Goal: Information Seeking & Learning: Learn about a topic

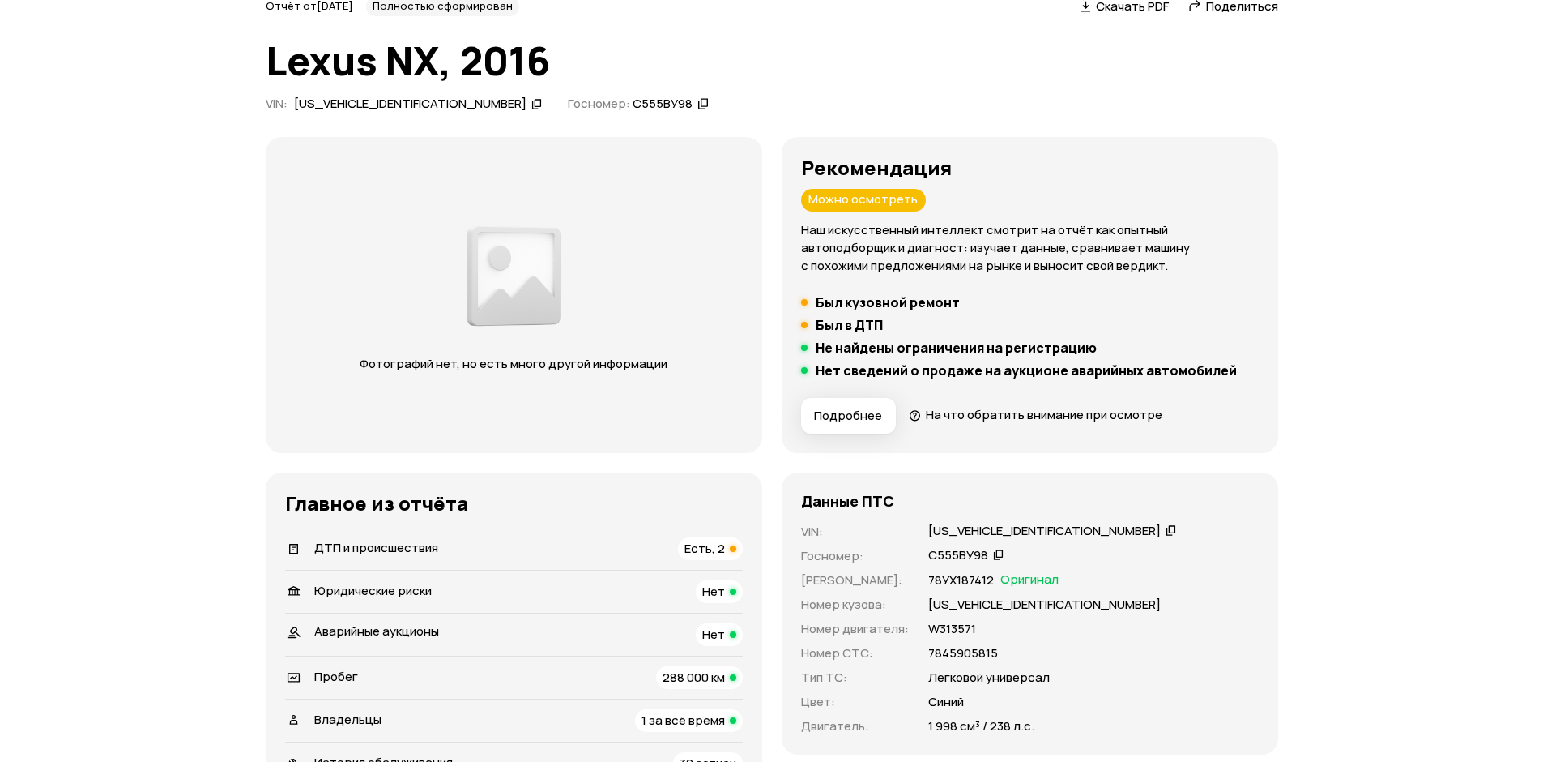
scroll to position [243, 0]
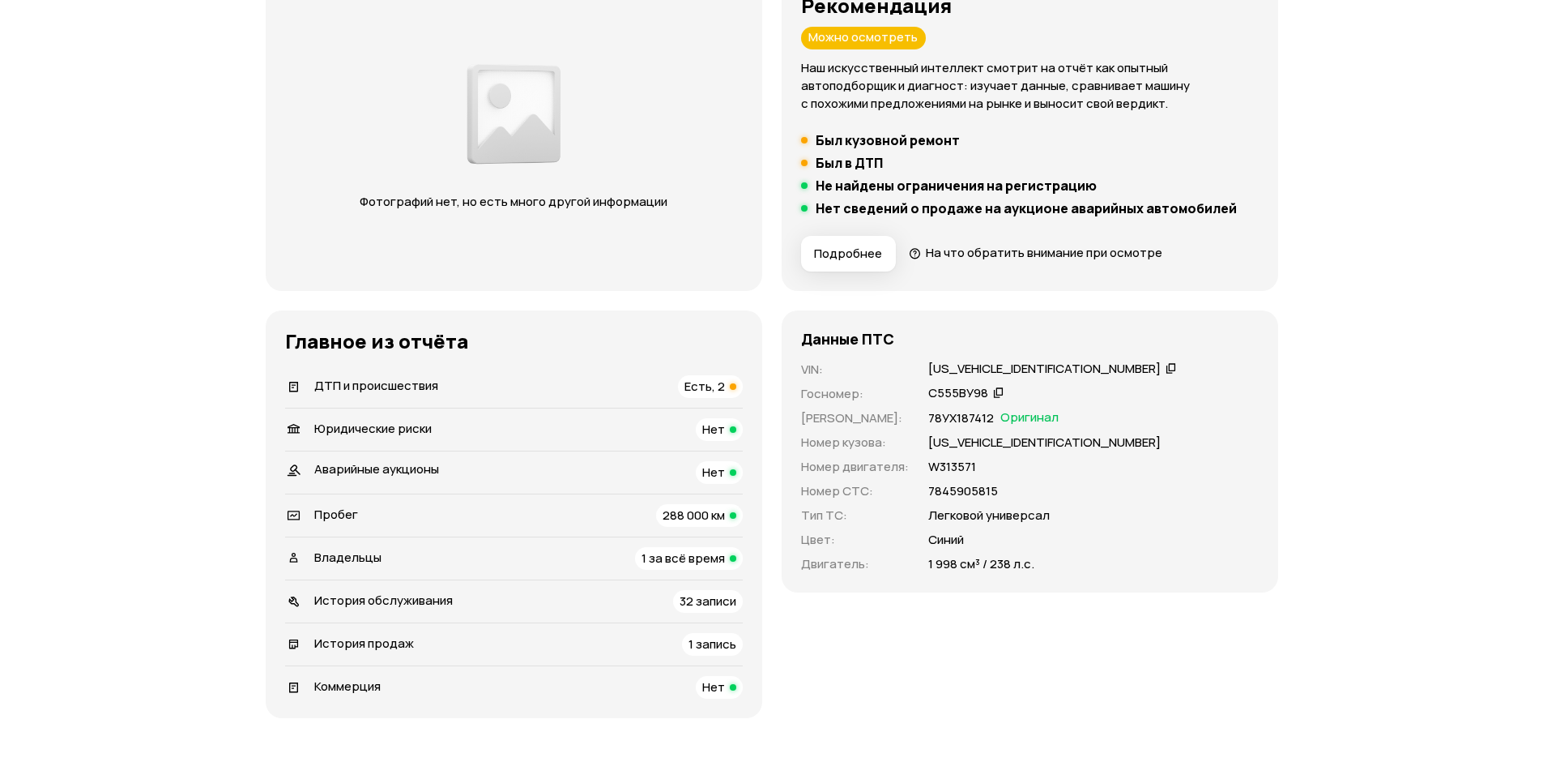
click at [716, 385] on span "Есть, 2" at bounding box center [705, 386] width 41 height 17
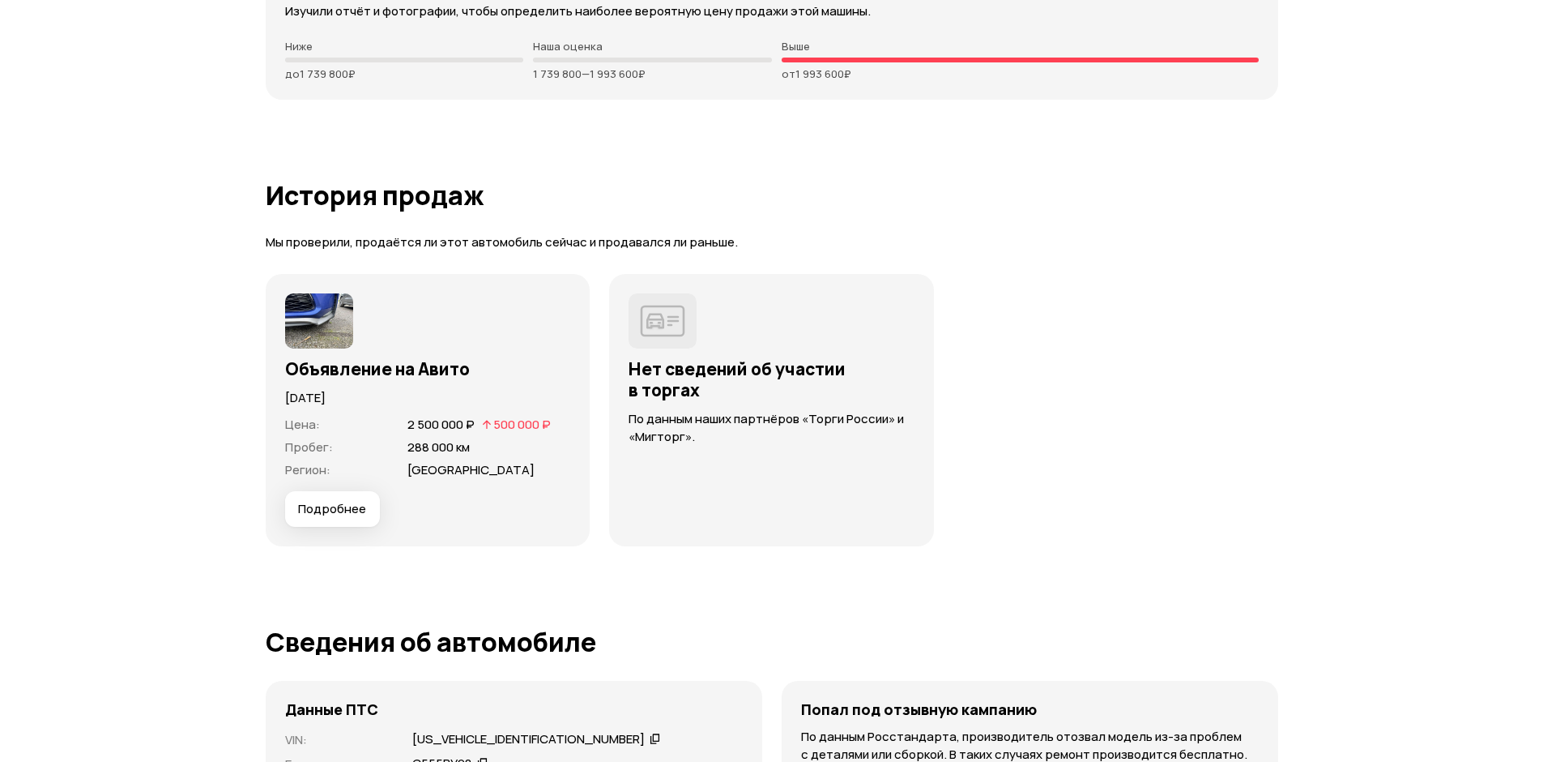
scroll to position [4433, 0]
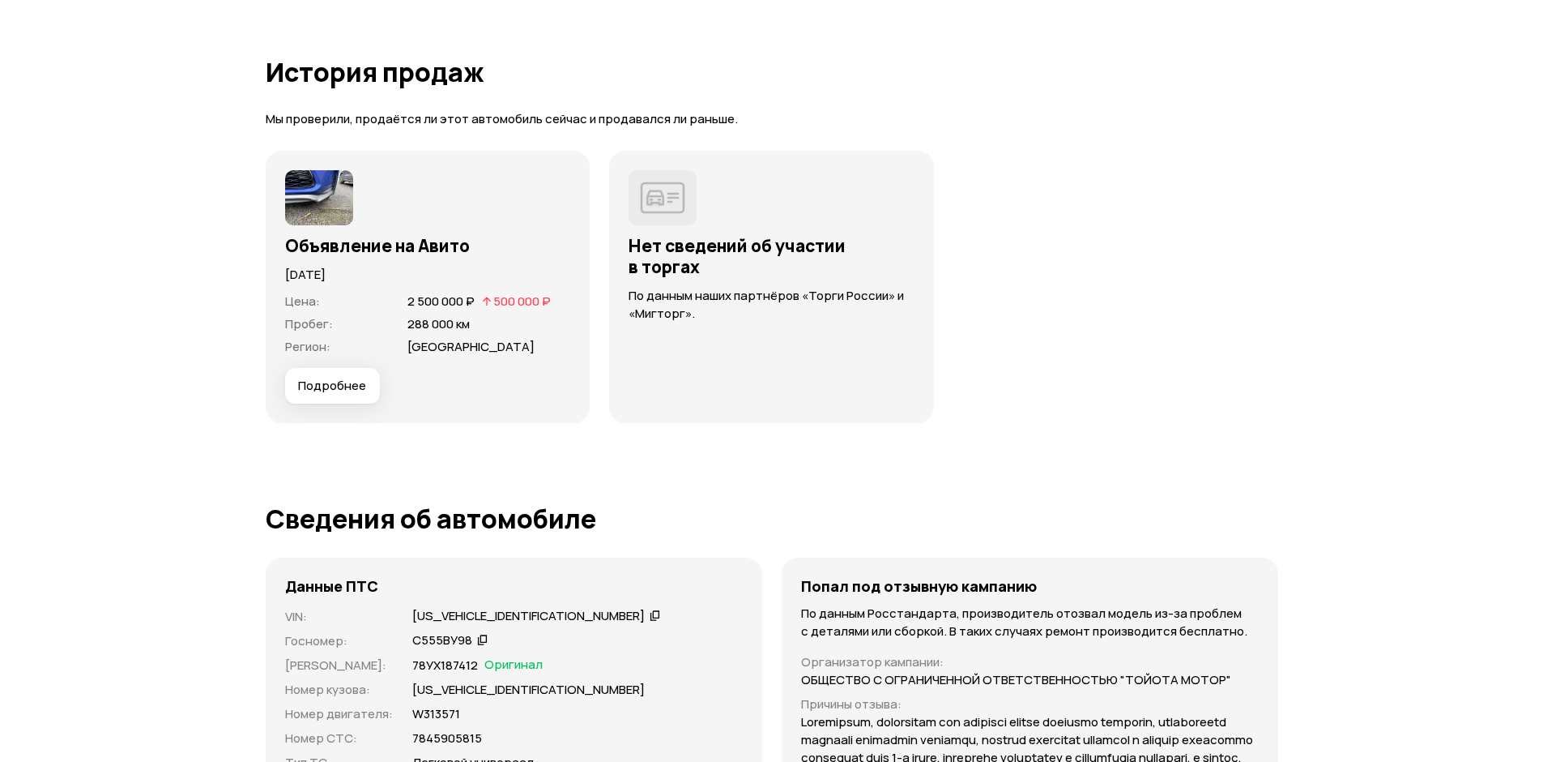
click at [328, 386] on span "Подробнее" at bounding box center [332, 386] width 68 height 16
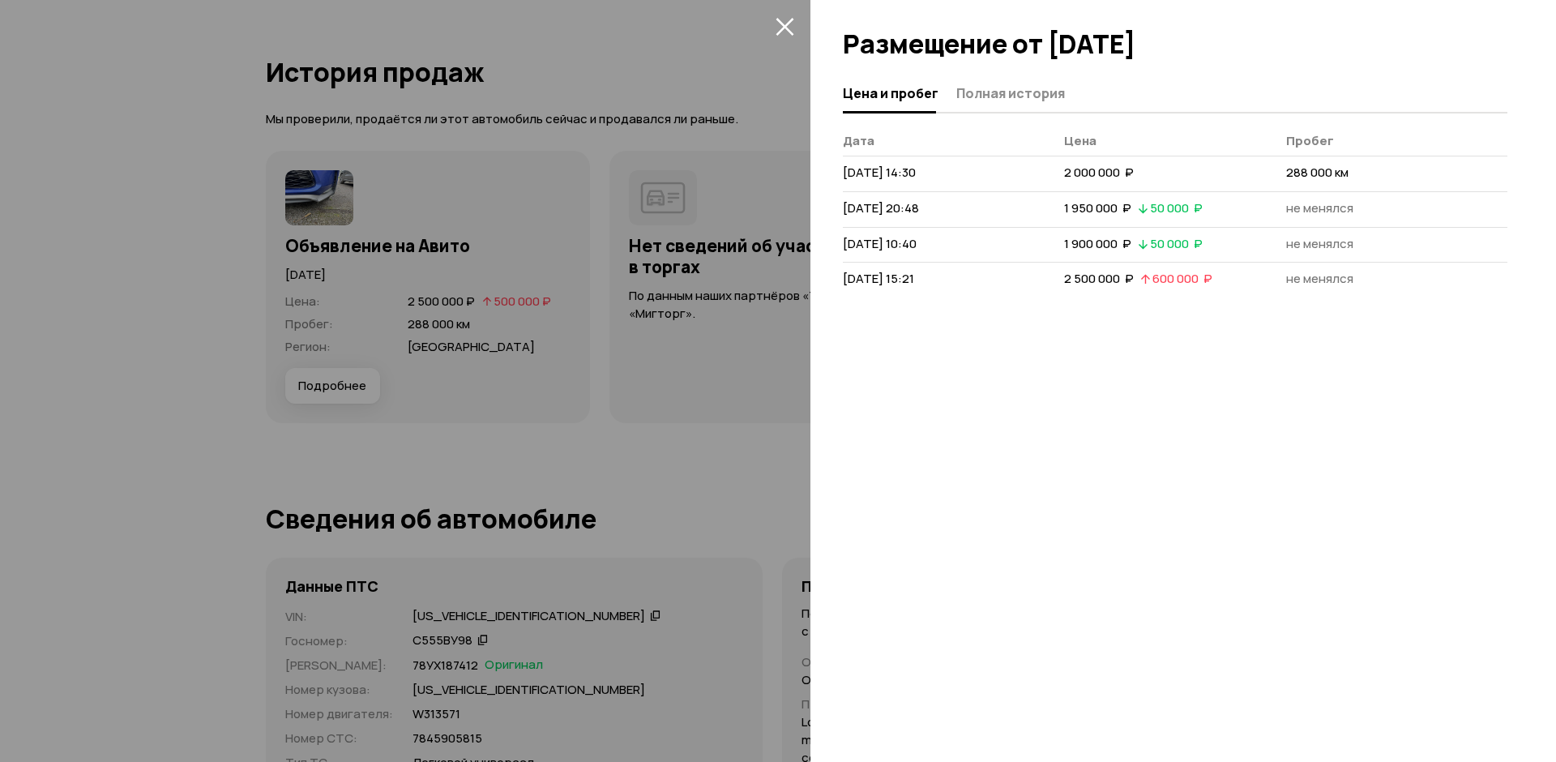
click at [764, 92] on div at bounding box center [778, 381] width 1556 height 762
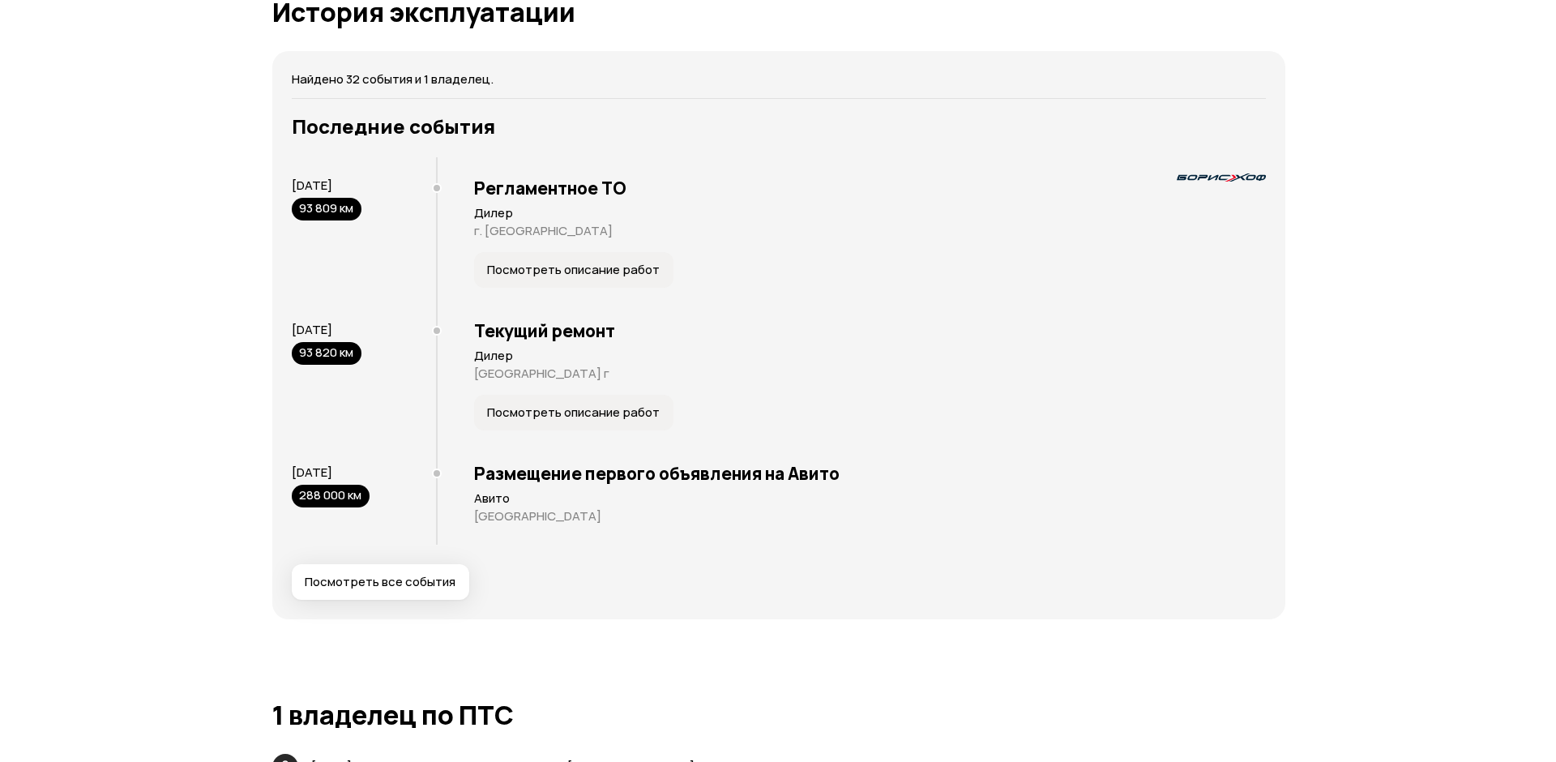
scroll to position [3056, 0]
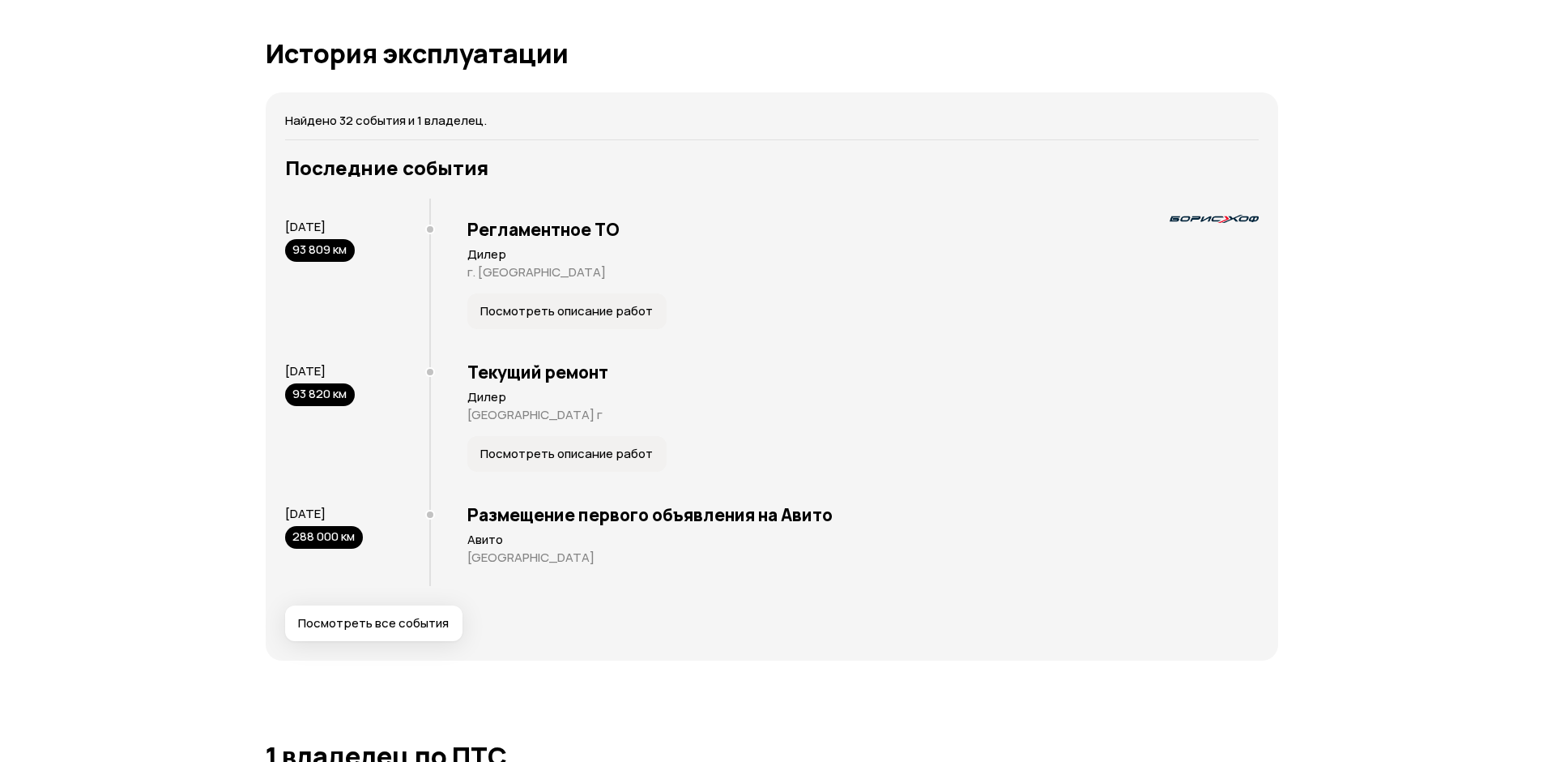
click at [563, 315] on span "Посмотреть описание работ" at bounding box center [566, 311] width 173 height 16
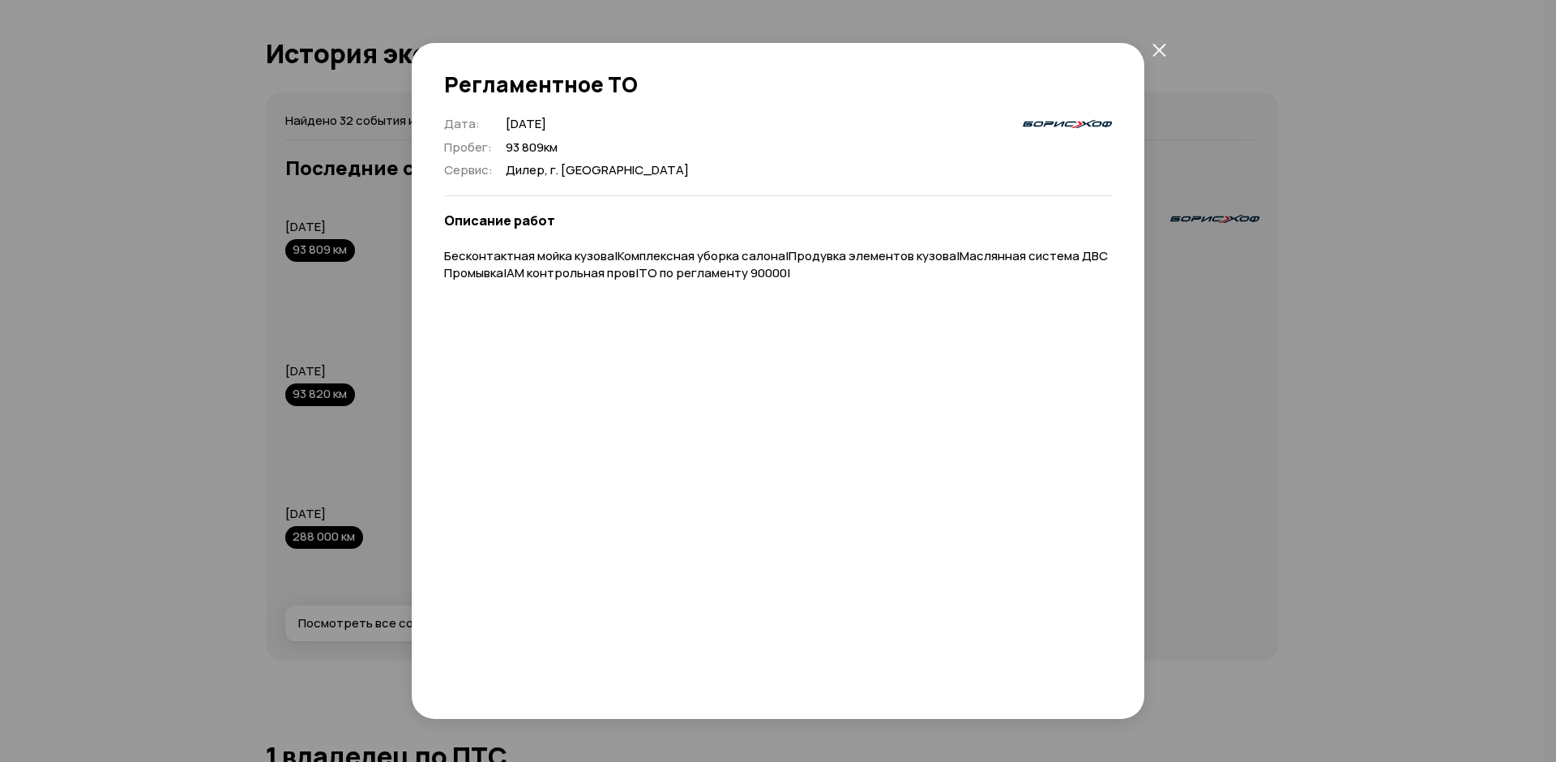
click at [1159, 45] on icon "закрыть" at bounding box center [1159, 50] width 14 height 14
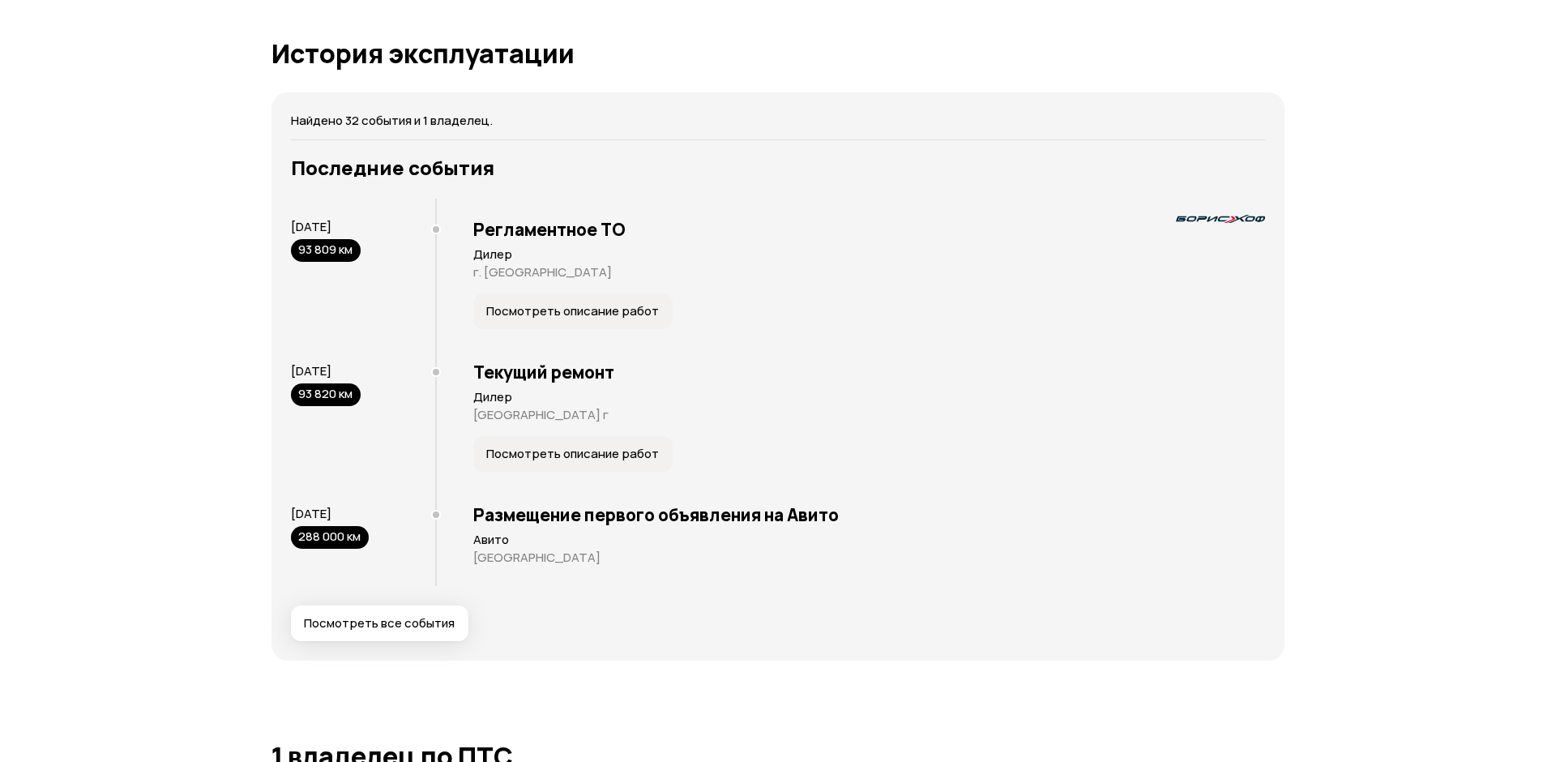
click at [540, 455] on span "Посмотреть описание работ" at bounding box center [572, 454] width 173 height 16
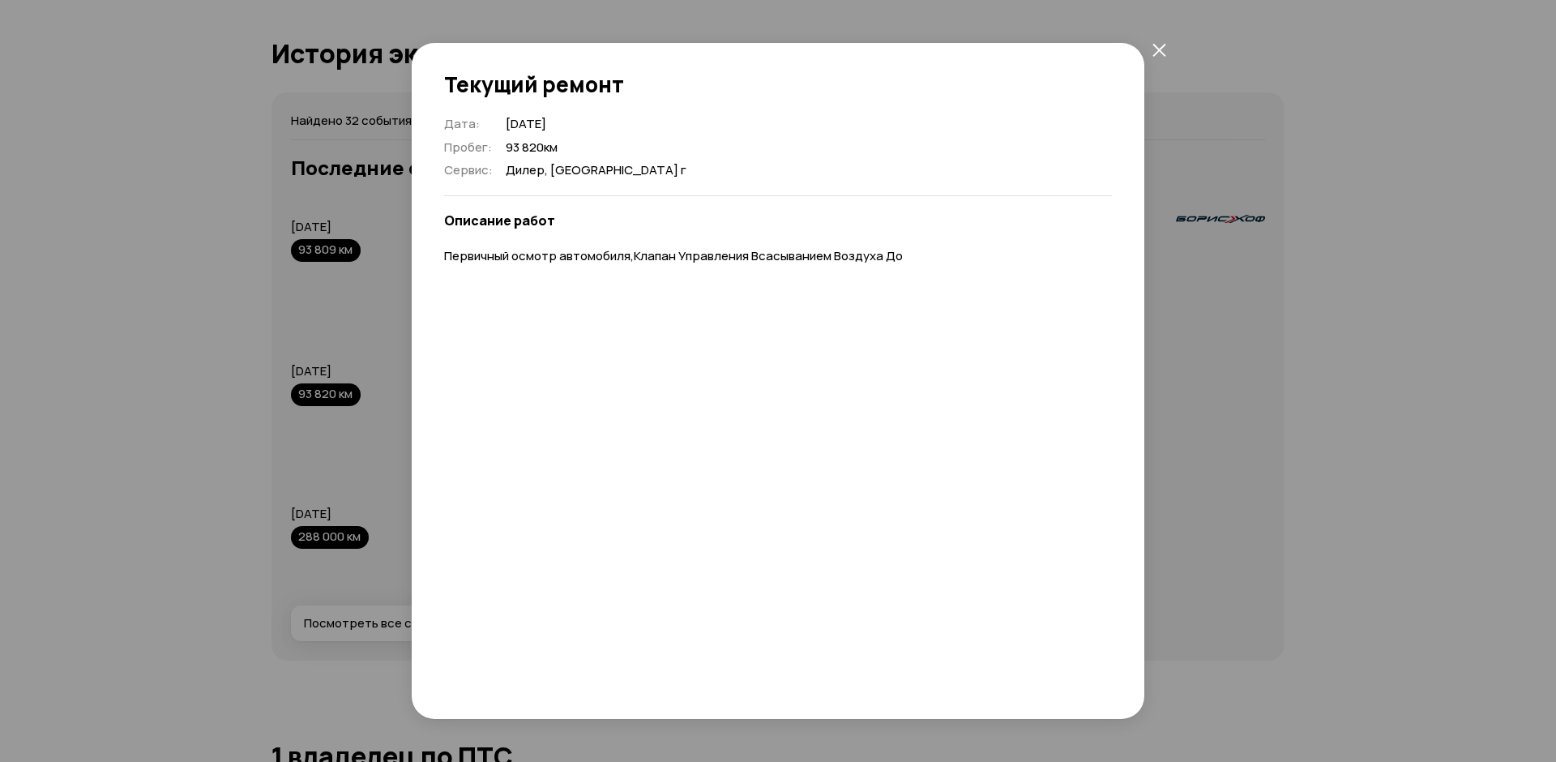
click at [1159, 50] on icon "закрыть" at bounding box center [1158, 49] width 13 height 13
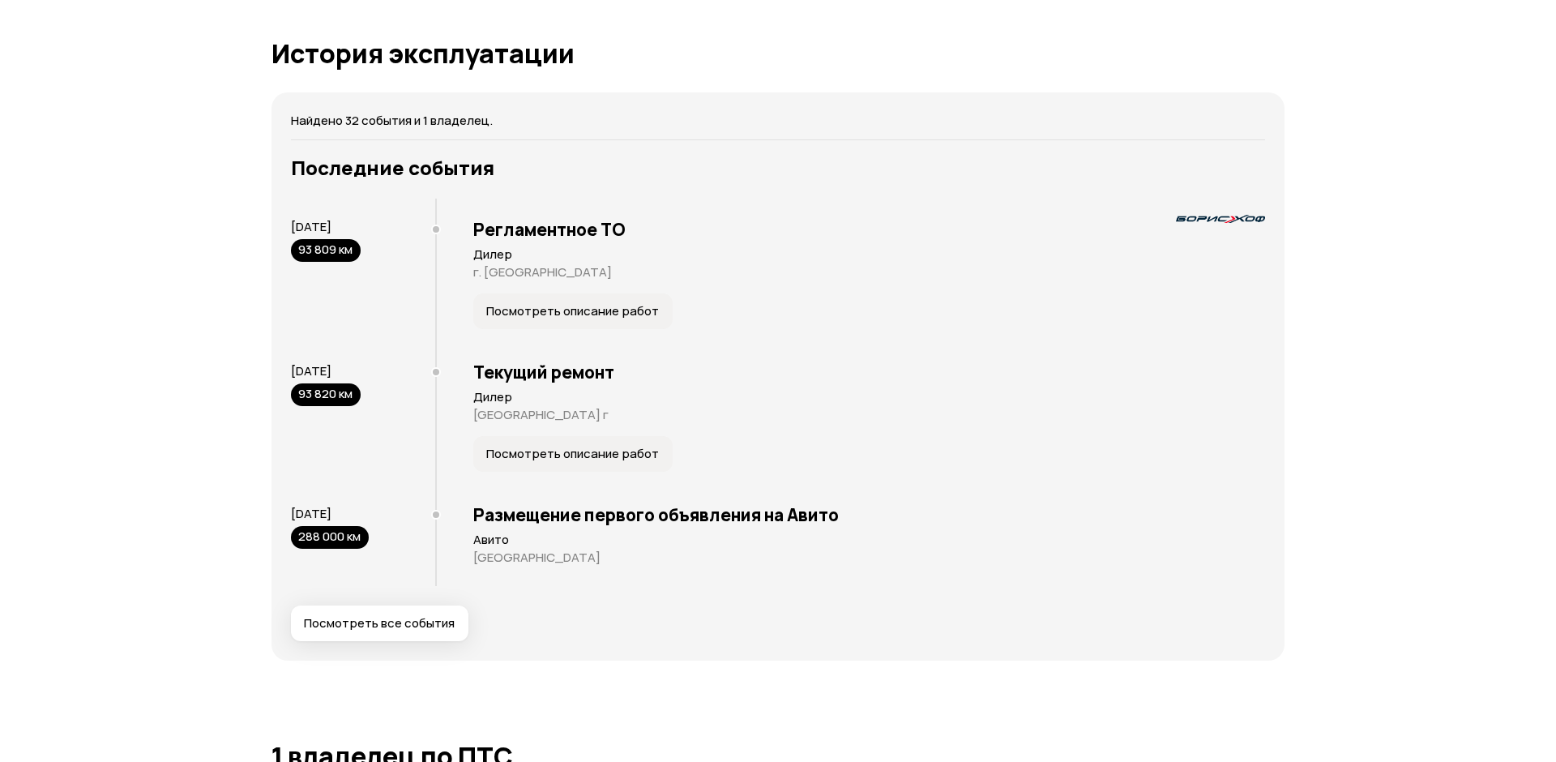
click at [408, 617] on span "Посмотреть все события" at bounding box center [379, 623] width 151 height 16
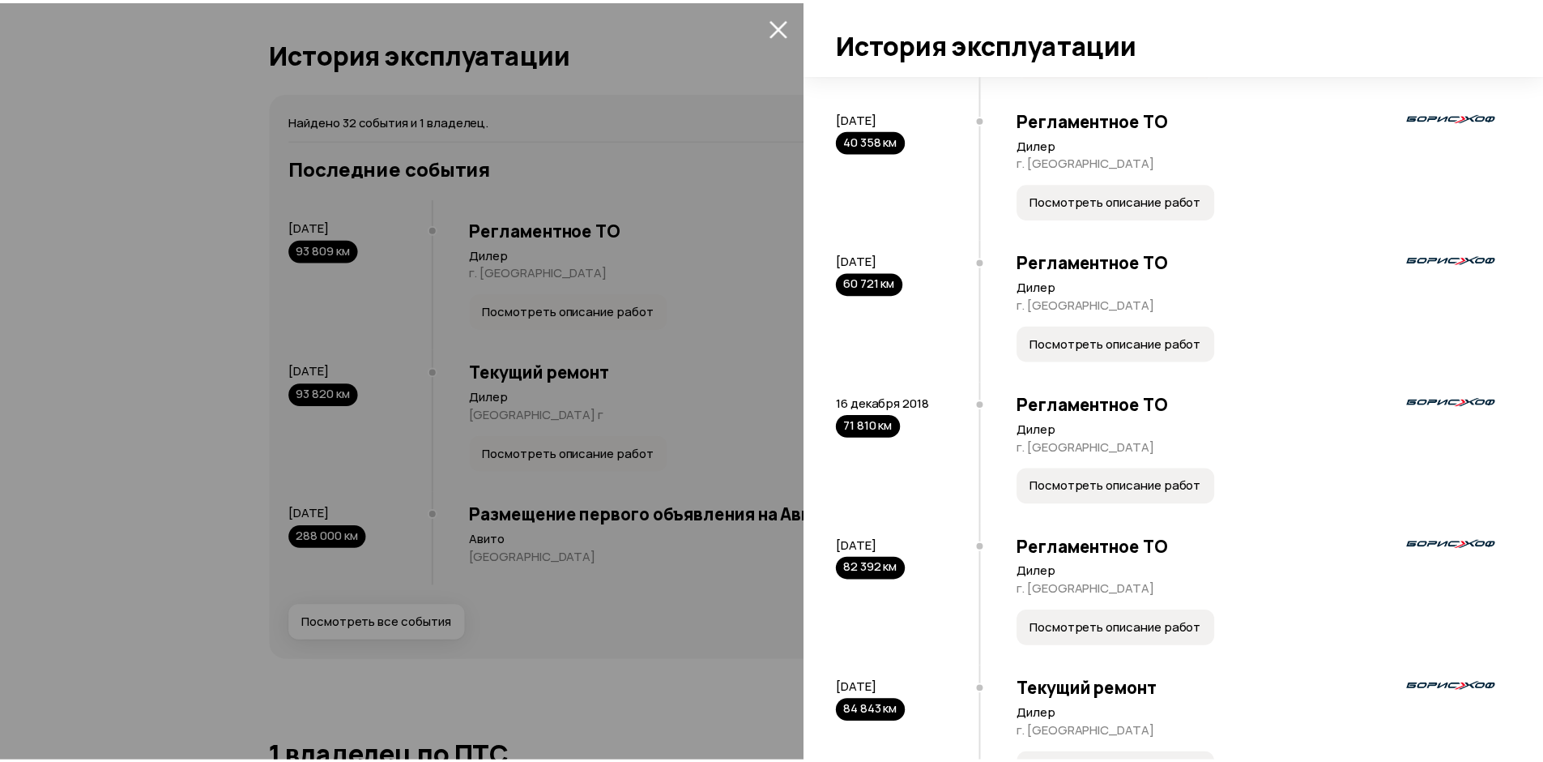
scroll to position [3587, 0]
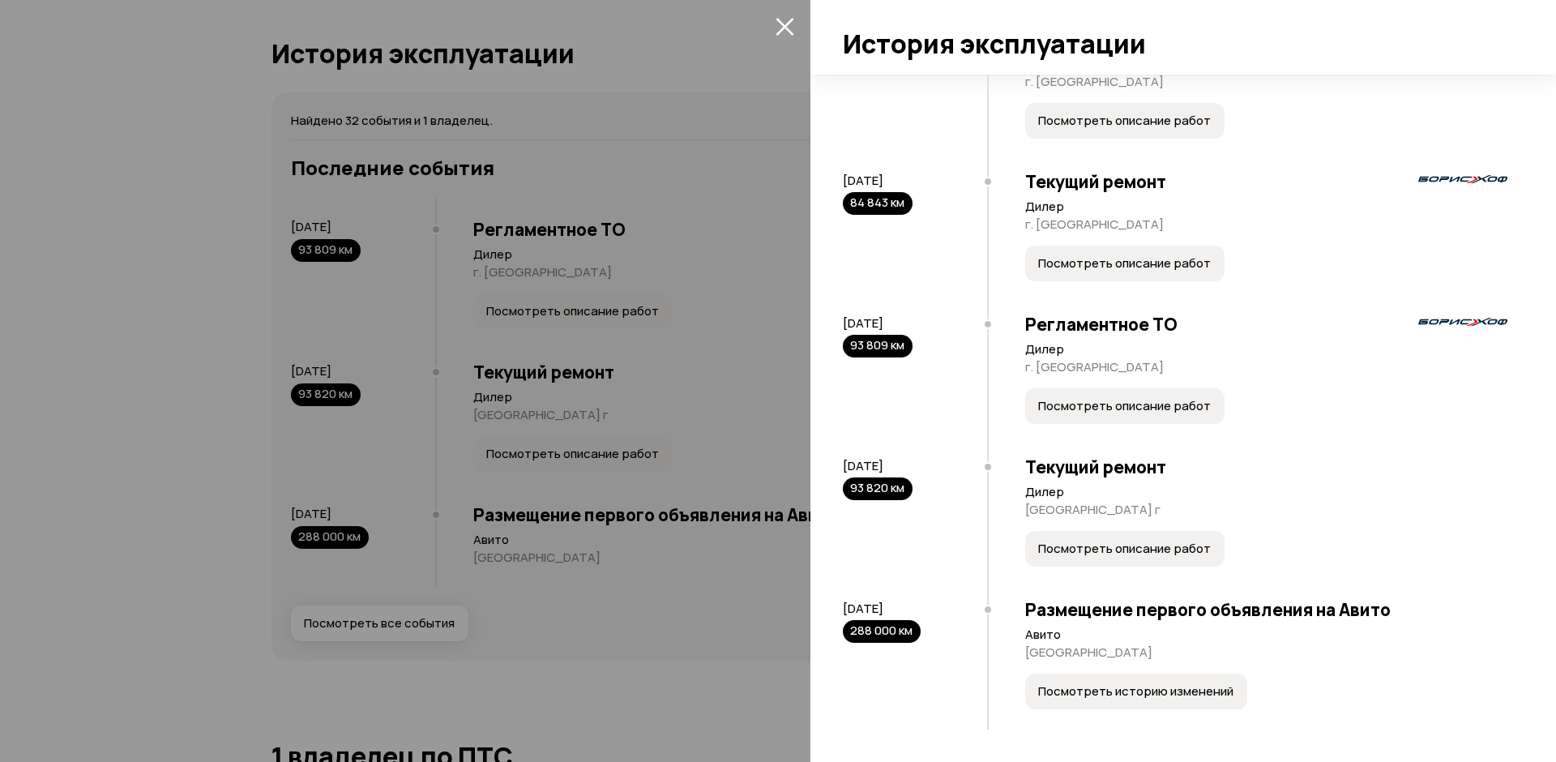
click at [1134, 698] on span "Посмотреть историю изменений" at bounding box center [1135, 691] width 195 height 16
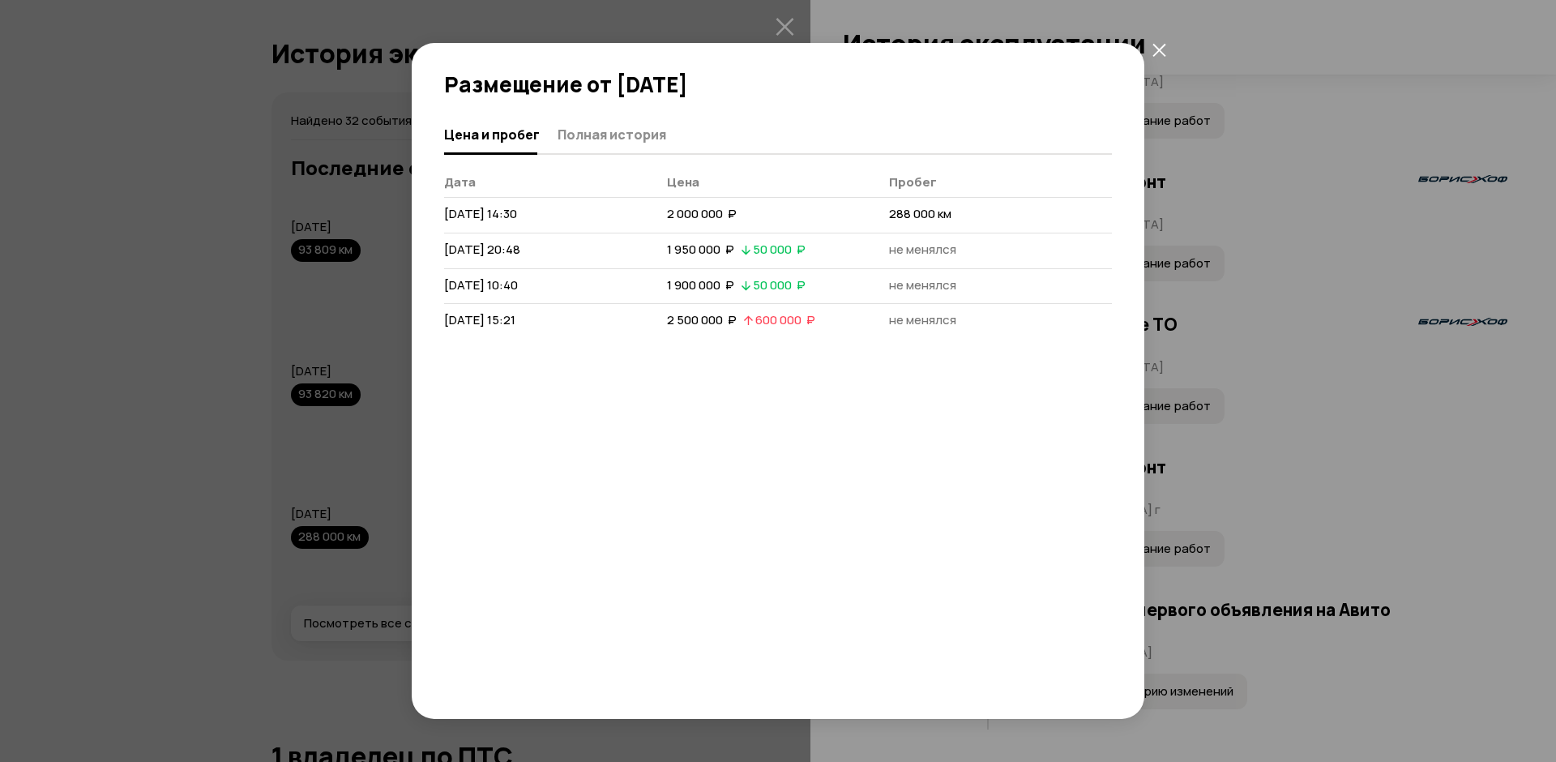
click at [1159, 44] on icon "закрыть" at bounding box center [1159, 50] width 14 height 14
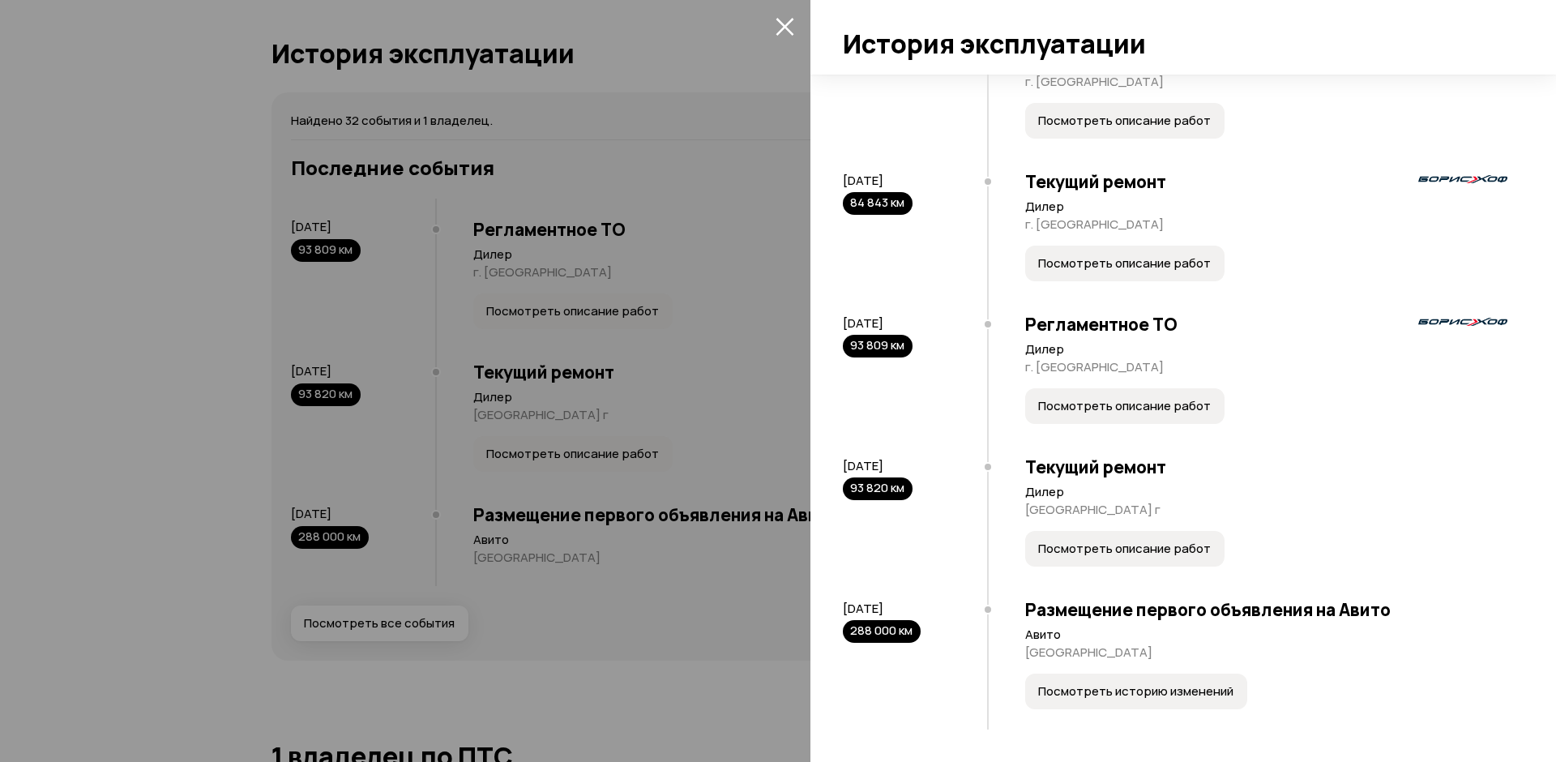
click at [1086, 545] on span "Посмотреть описание работ" at bounding box center [1124, 548] width 173 height 16
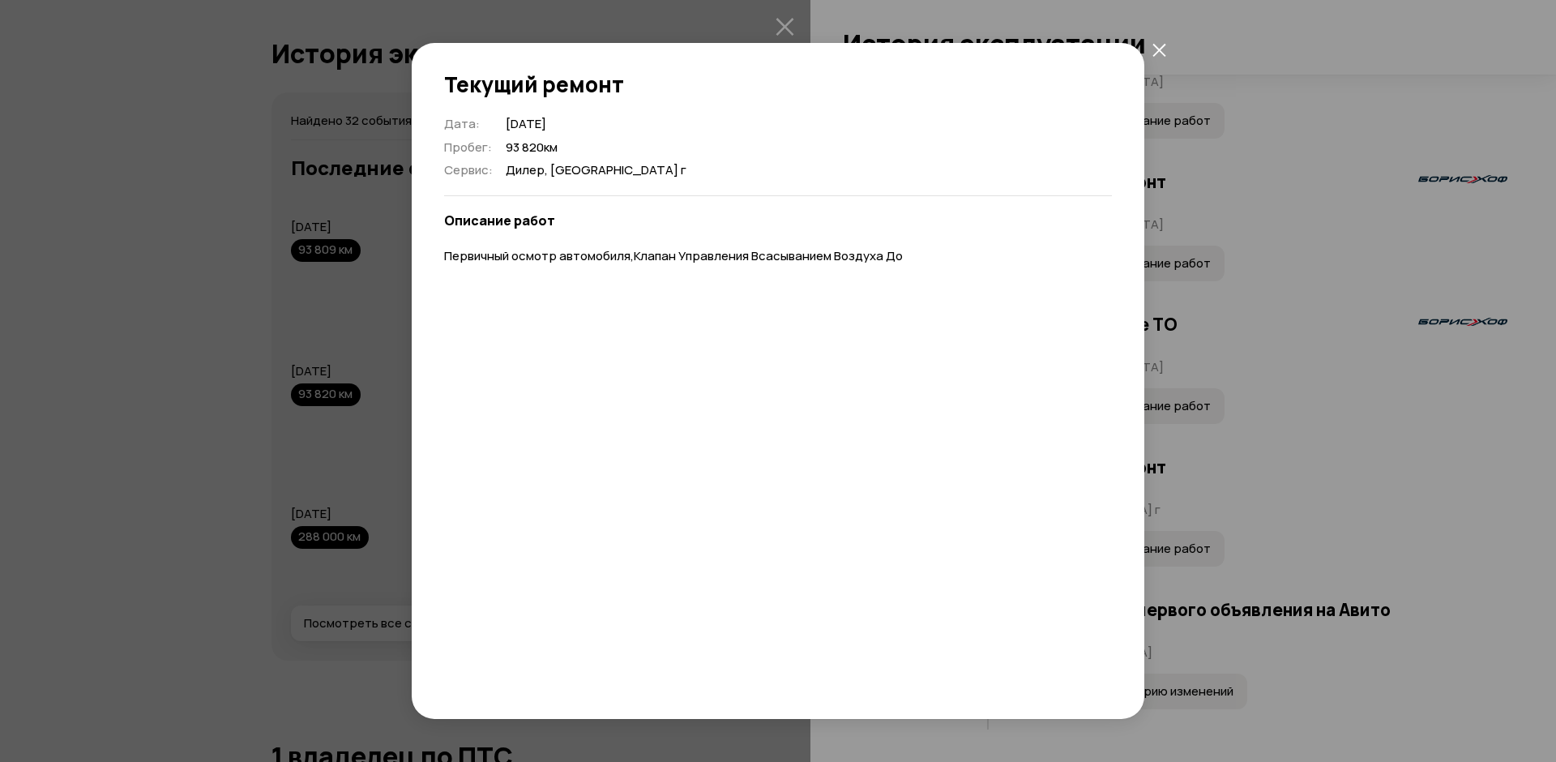
click at [1161, 44] on icon "закрыть" at bounding box center [1159, 50] width 14 height 14
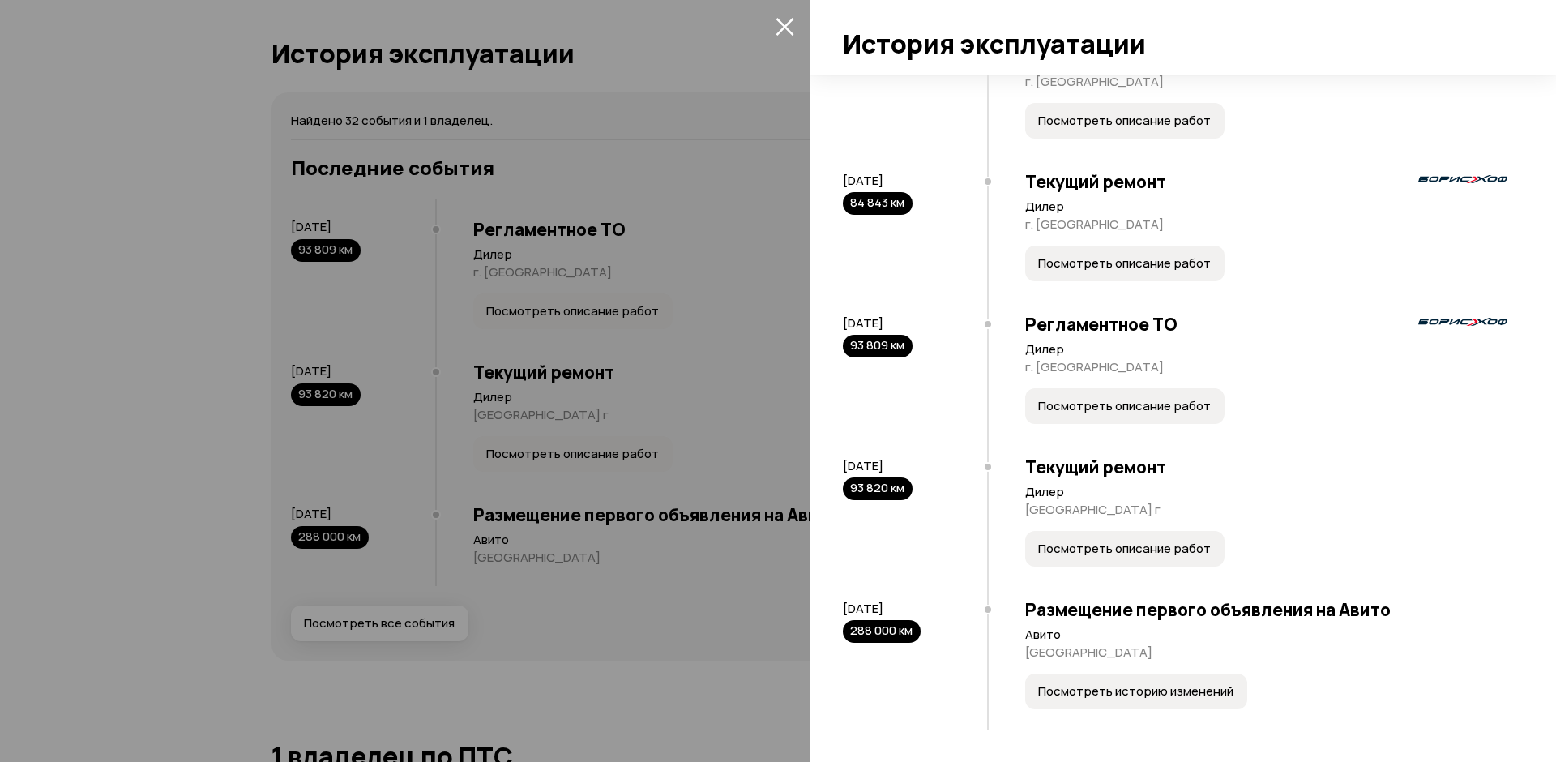
click at [1095, 409] on span "Посмотреть описание работ" at bounding box center [1124, 406] width 173 height 16
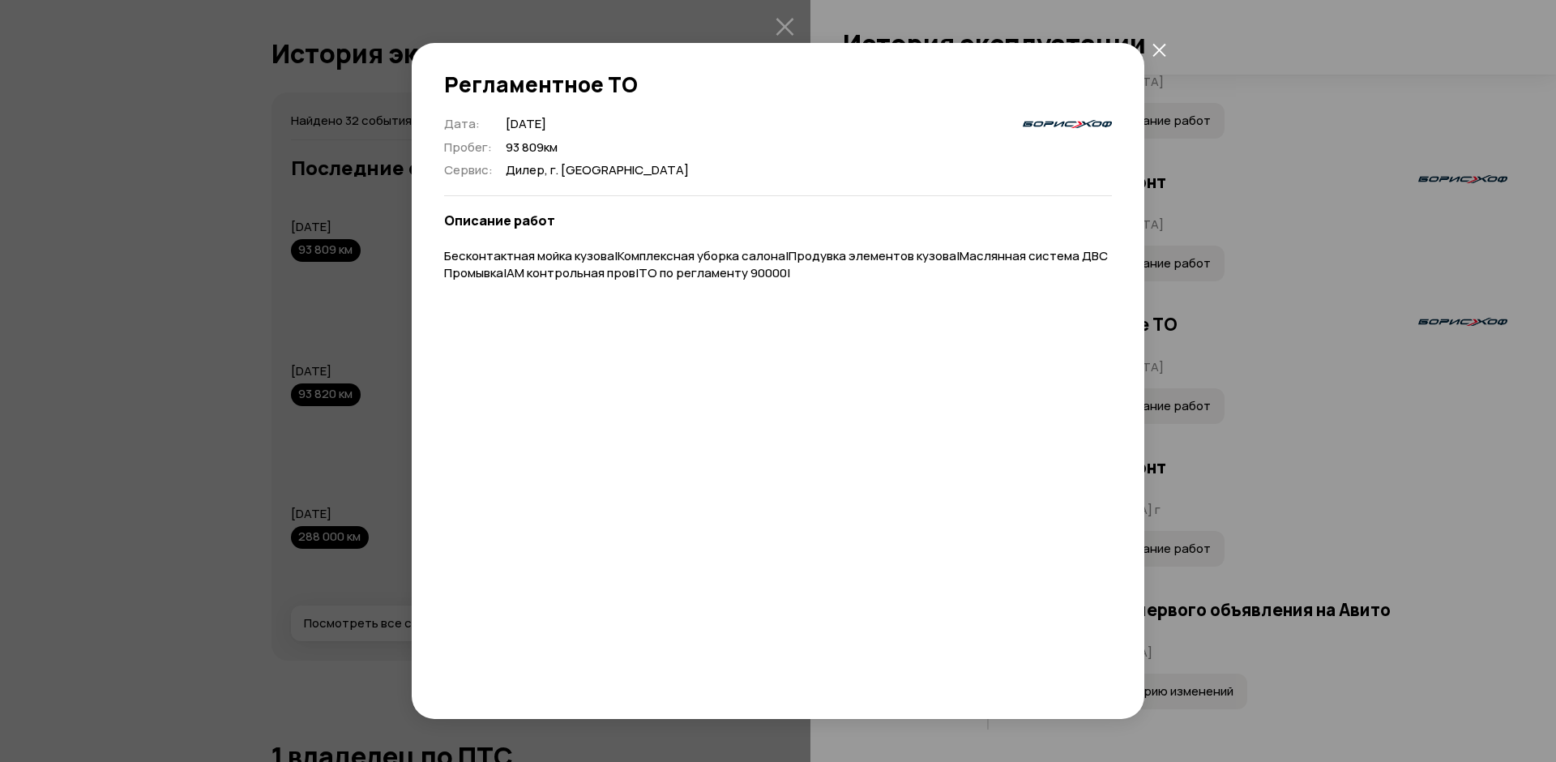
click at [1158, 55] on icon "закрыть" at bounding box center [1159, 50] width 14 height 14
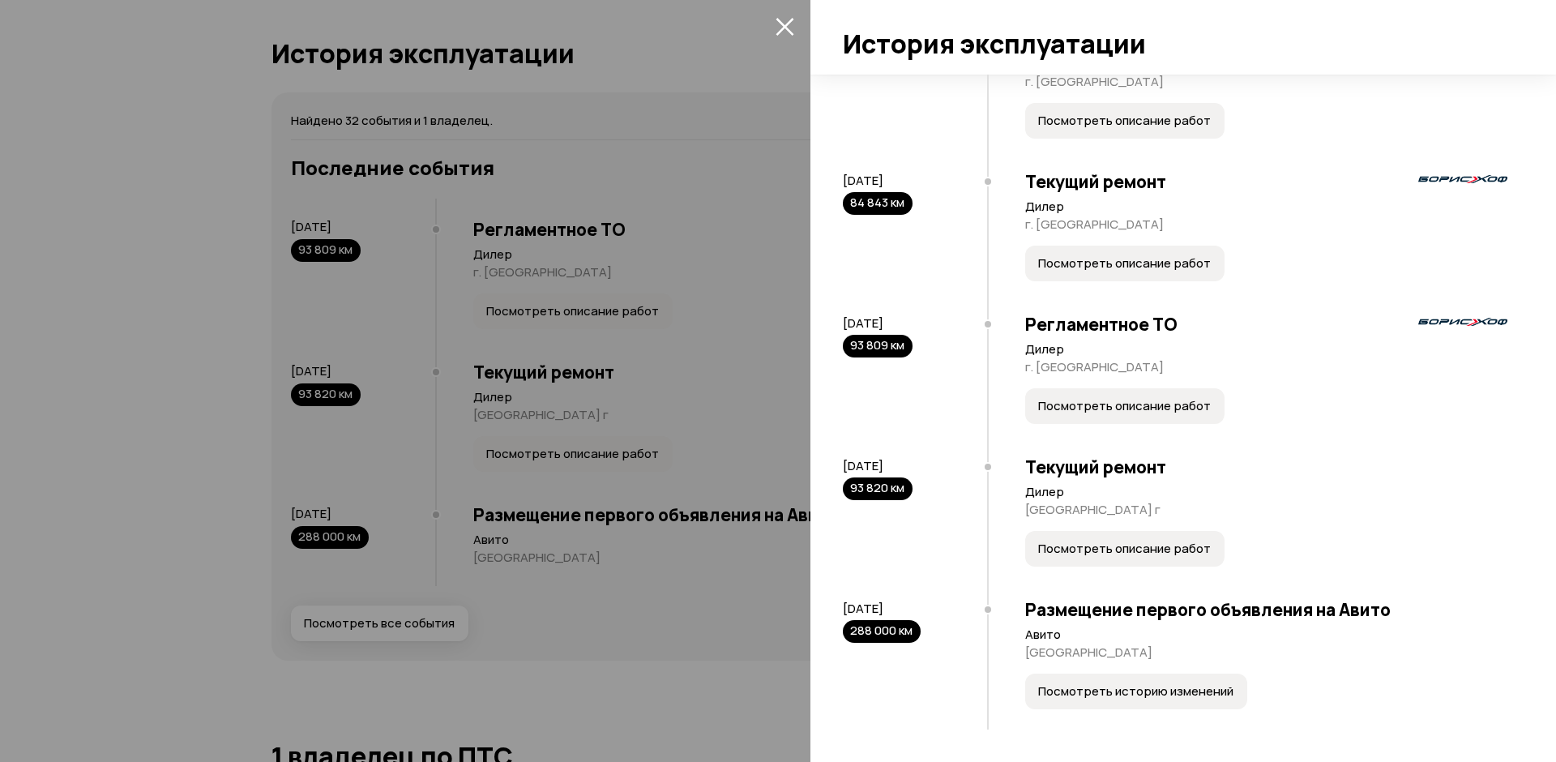
click at [1098, 245] on button "Посмотреть описание работ" at bounding box center [1124, 263] width 199 height 36
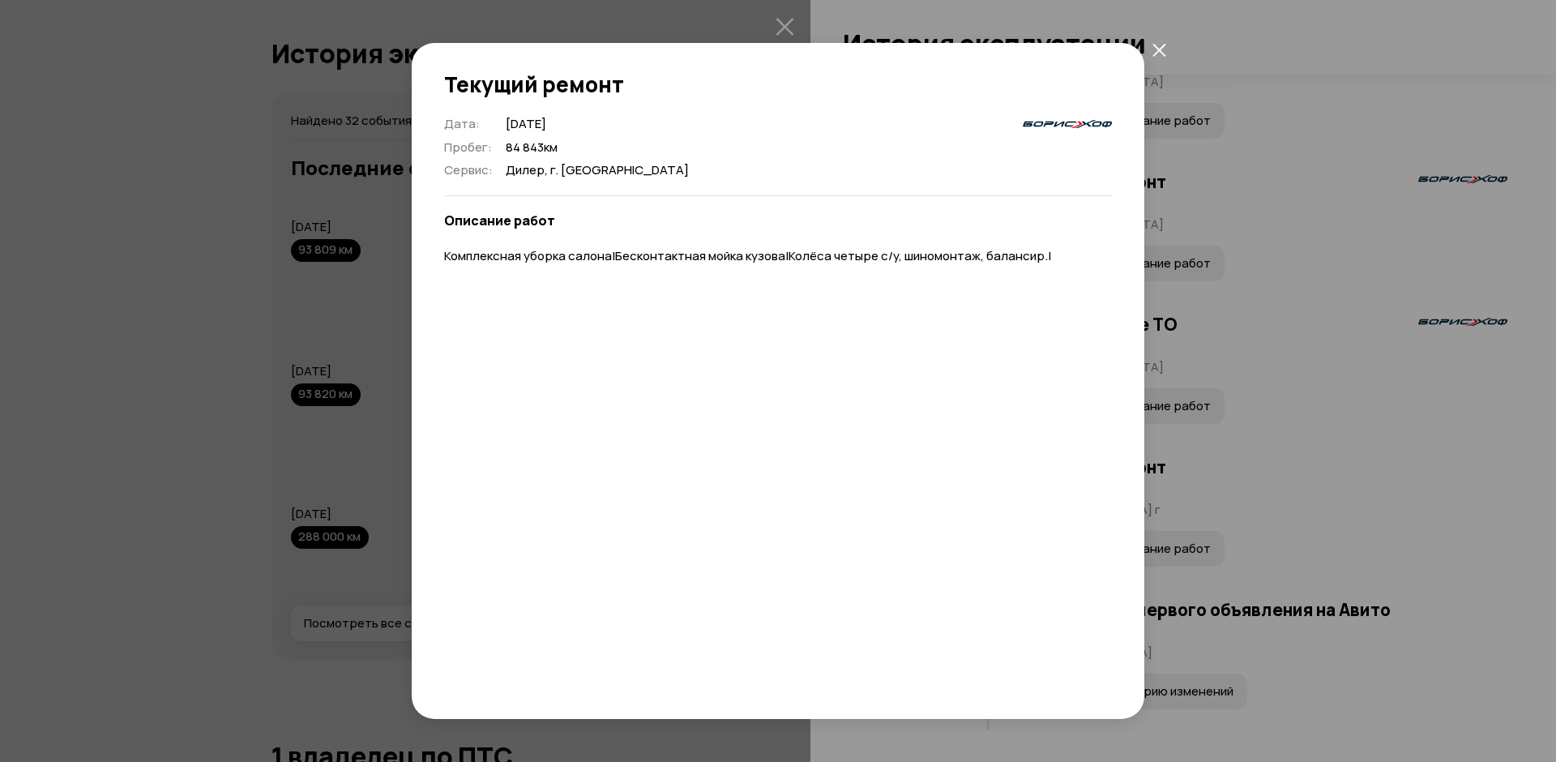
click at [1154, 58] on button "закрыть" at bounding box center [1158, 49] width 29 height 29
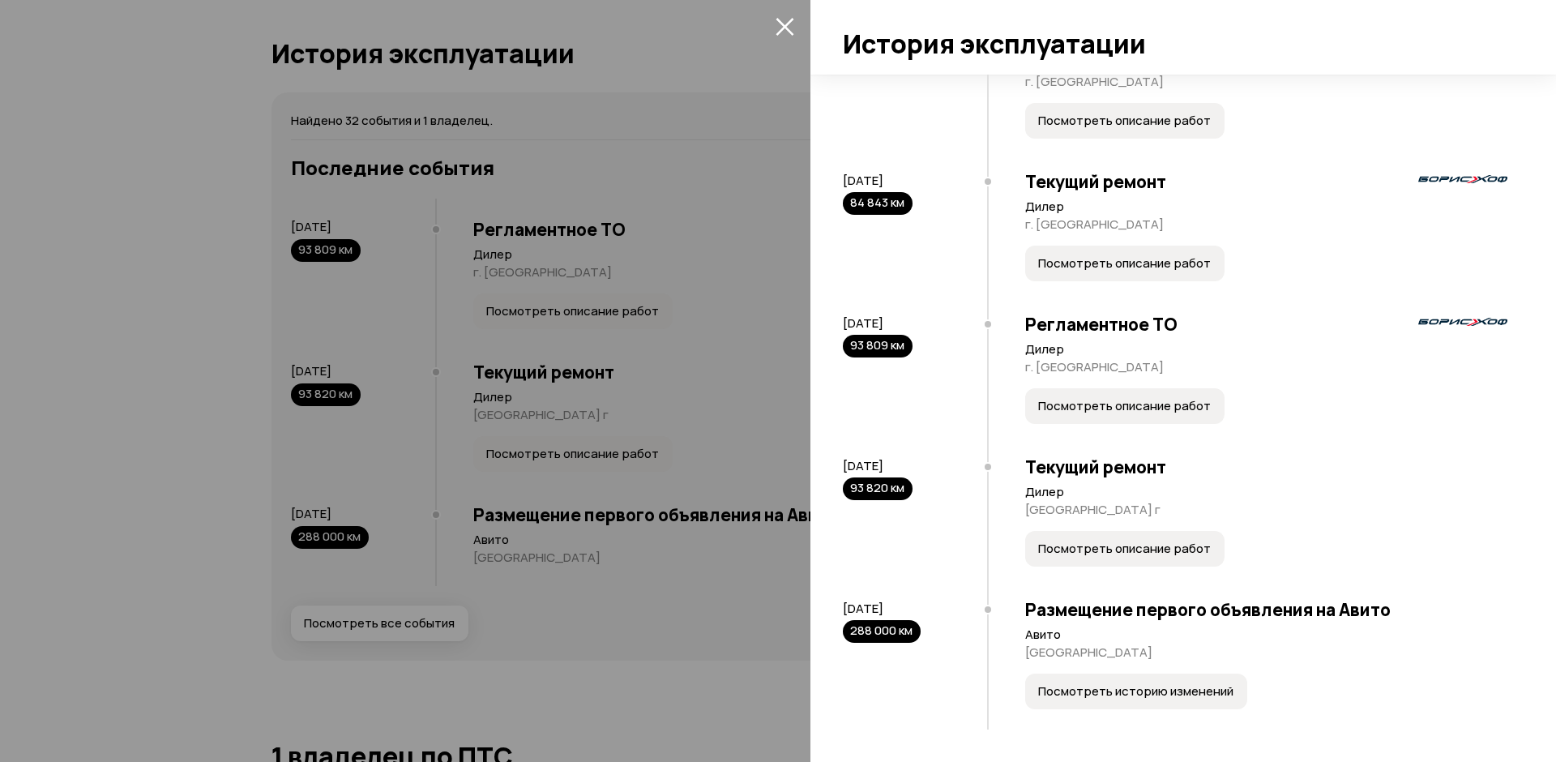
click at [612, 207] on div at bounding box center [778, 381] width 1556 height 762
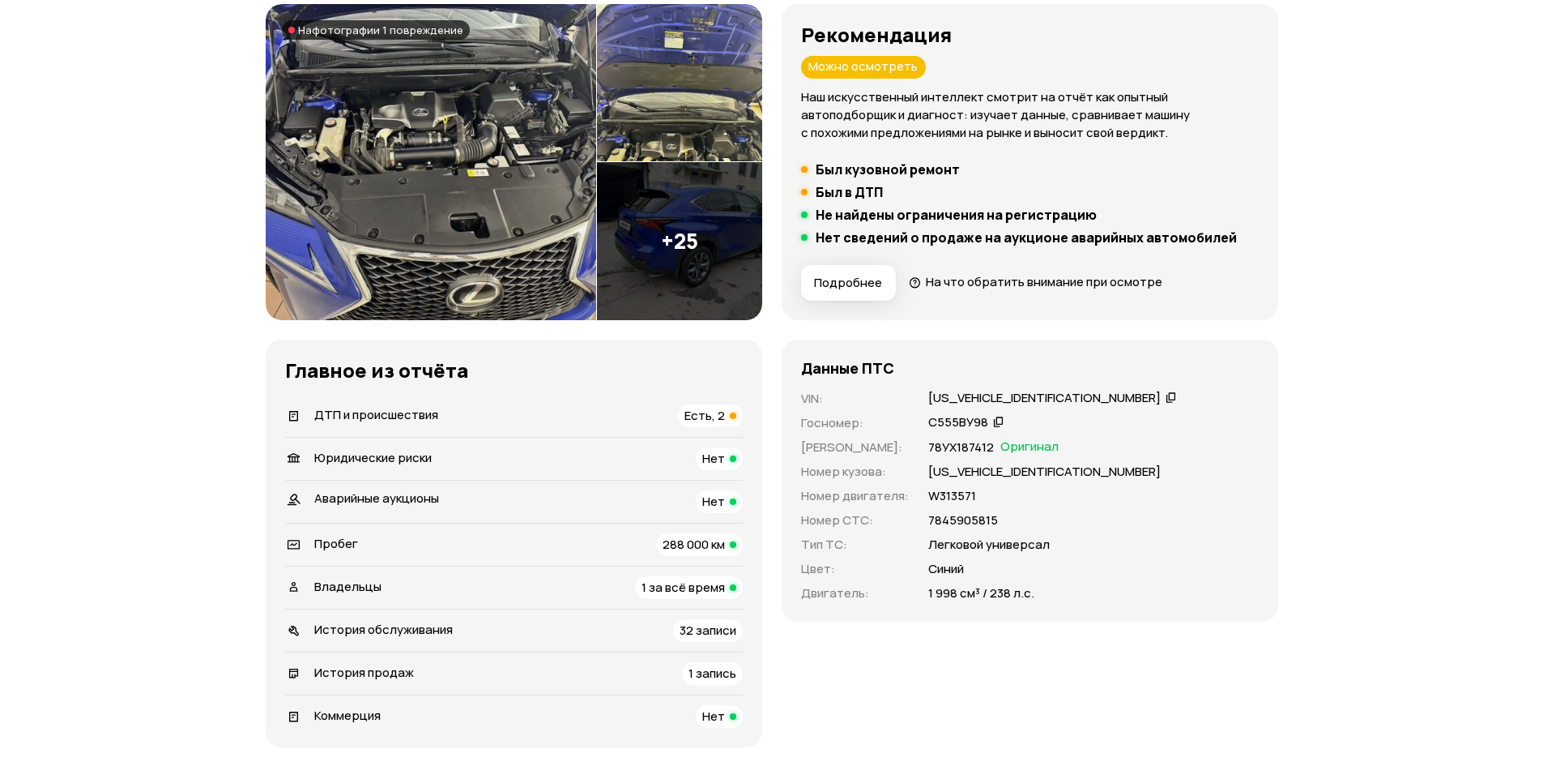
scroll to position [0, 0]
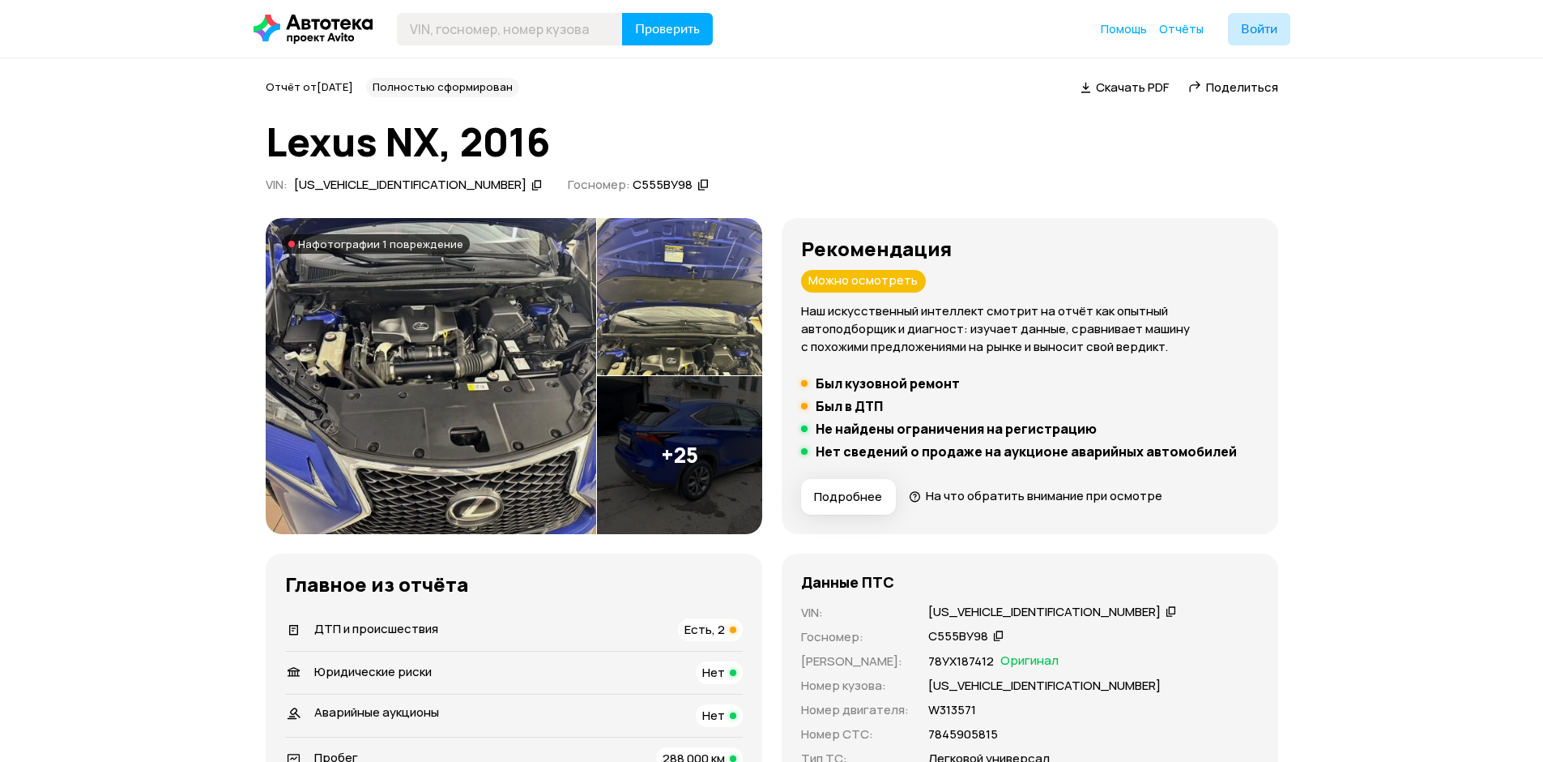
click at [440, 420] on img at bounding box center [431, 376] width 331 height 316
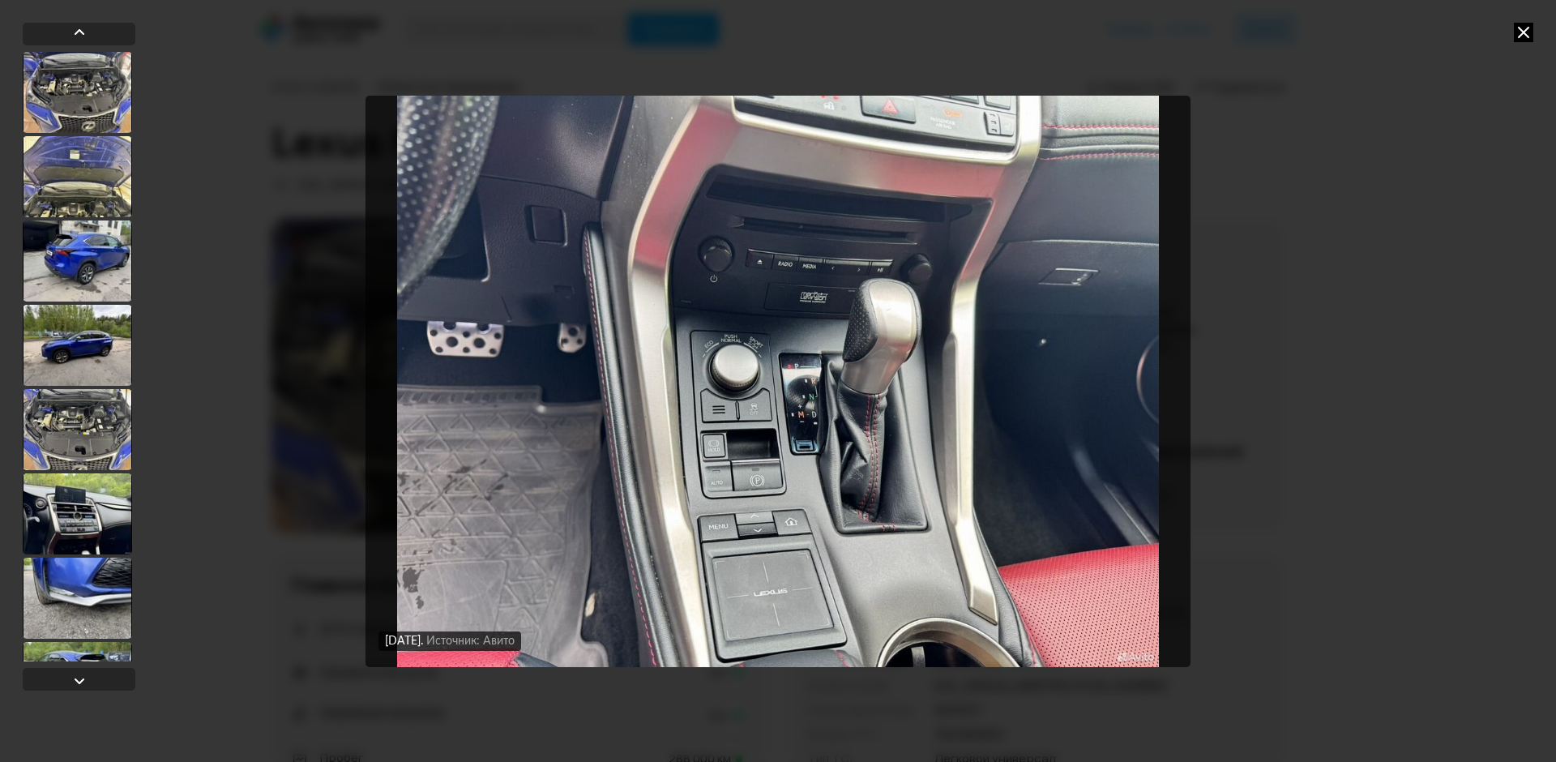
click at [1529, 31] on icon at bounding box center [1522, 32] width 19 height 19
